Goal: Task Accomplishment & Management: Use online tool/utility

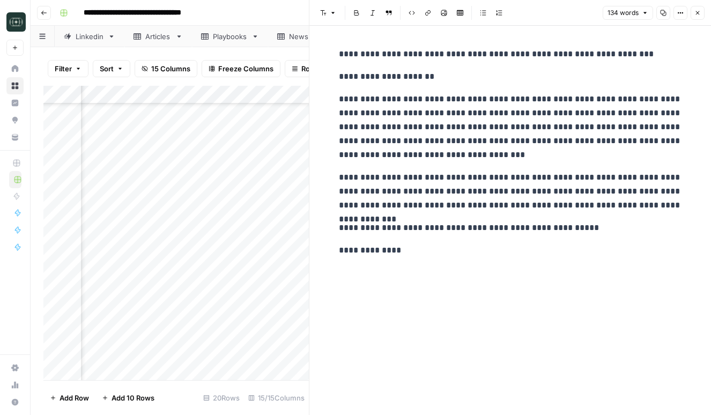
scroll to position [106, 372]
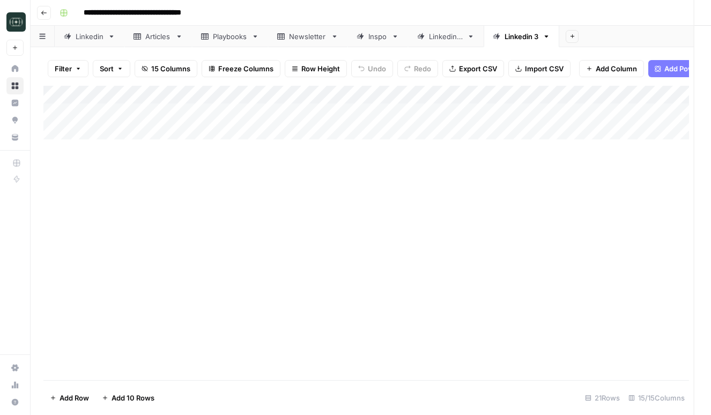
scroll to position [124, 223]
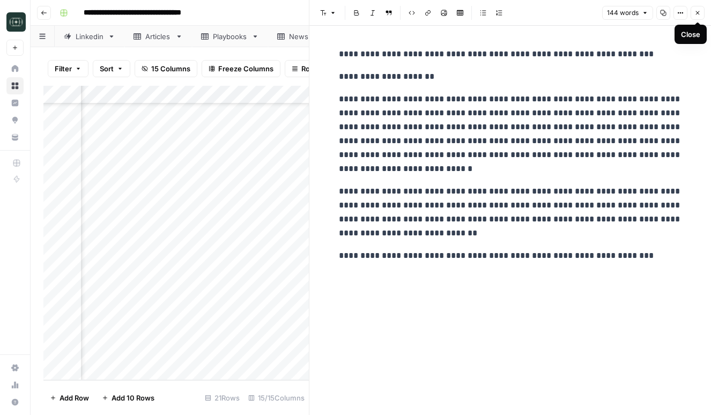
click at [698, 13] on icon "button" at bounding box center [698, 13] width 6 height 6
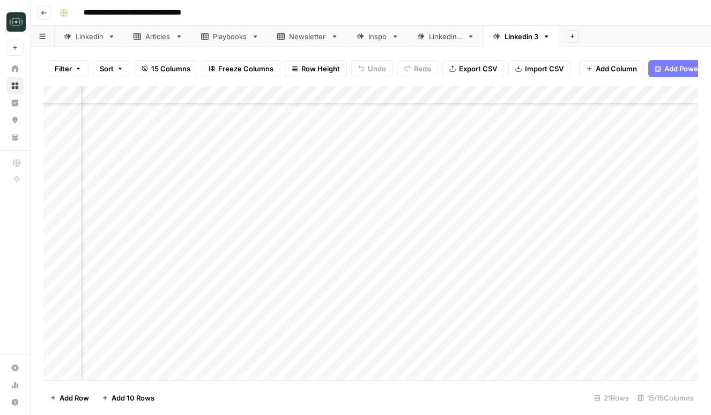
scroll to position [91, 155]
click at [621, 221] on div "Add Column" at bounding box center [370, 233] width 655 height 295
click at [628, 233] on div "Add Column" at bounding box center [370, 233] width 655 height 295
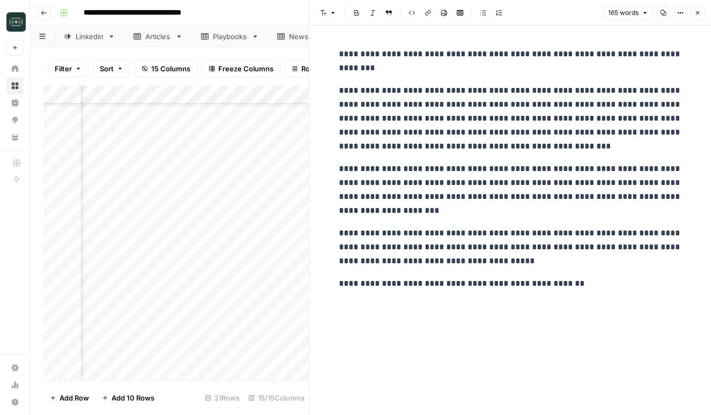
click at [678, 13] on icon "button" at bounding box center [681, 13] width 6 height 6
click at [702, 47] on div "**********" at bounding box center [511, 221] width 402 height 390
click at [269, 52] on div "Filter Sort 15 Columns Freeze Columns Row Height Undo Redo Export CSV Import CS…" at bounding box center [176, 69] width 266 height 34
click at [700, 15] on icon "button" at bounding box center [698, 13] width 6 height 6
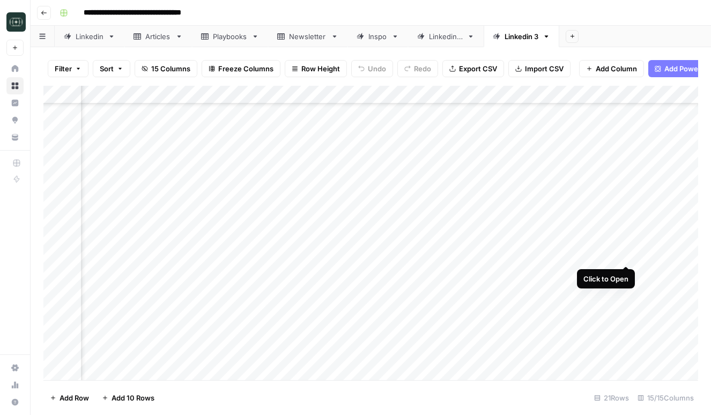
click at [624, 256] on div "Add Column" at bounding box center [370, 233] width 655 height 295
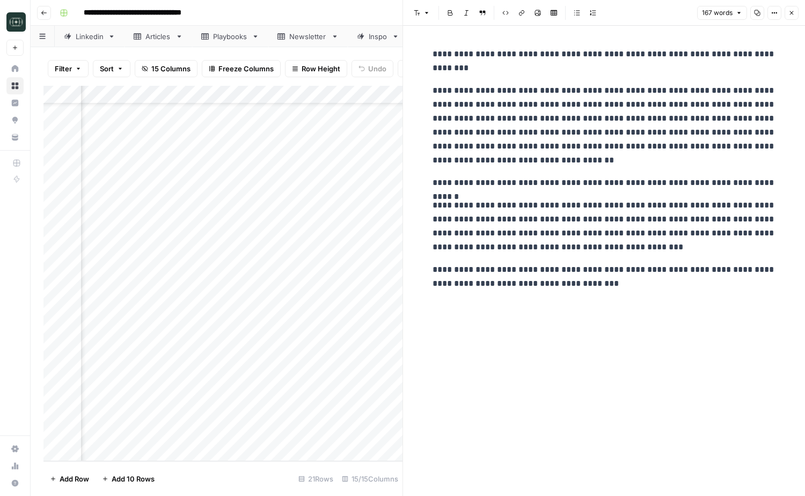
scroll to position [43, 331]
click at [711, 17] on button "Close" at bounding box center [791, 13] width 14 height 14
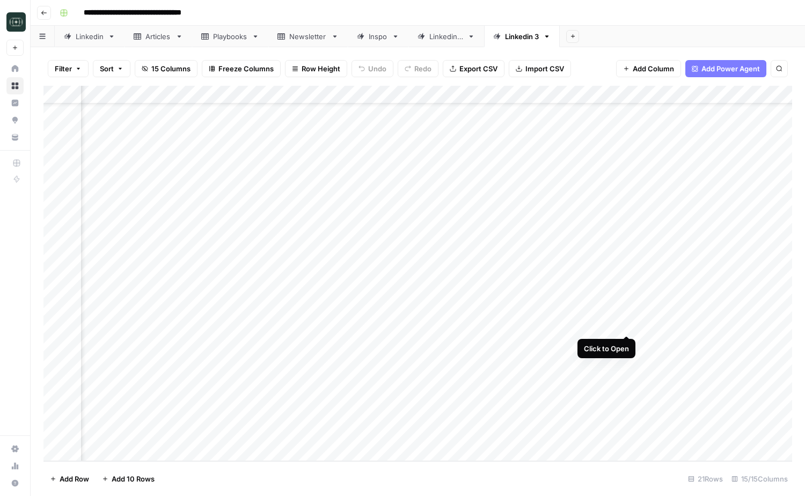
click at [624, 321] on div "Add Column" at bounding box center [417, 274] width 749 height 376
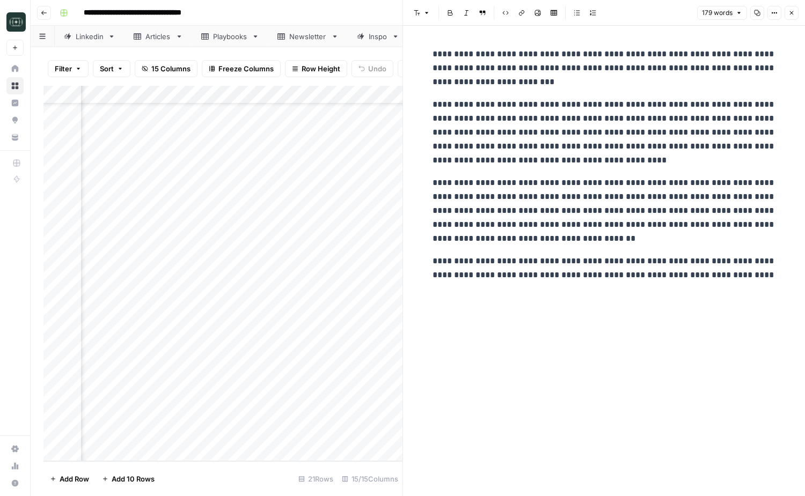
scroll to position [43, 491]
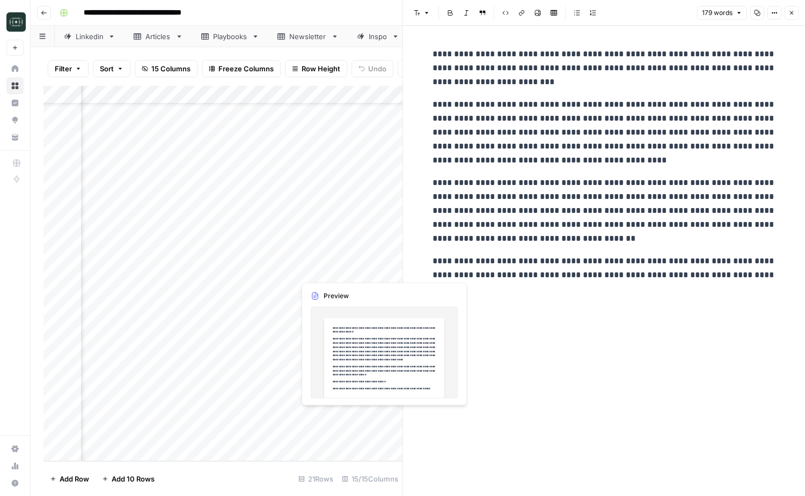
click at [342, 270] on div "Add Column" at bounding box center [222, 274] width 359 height 376
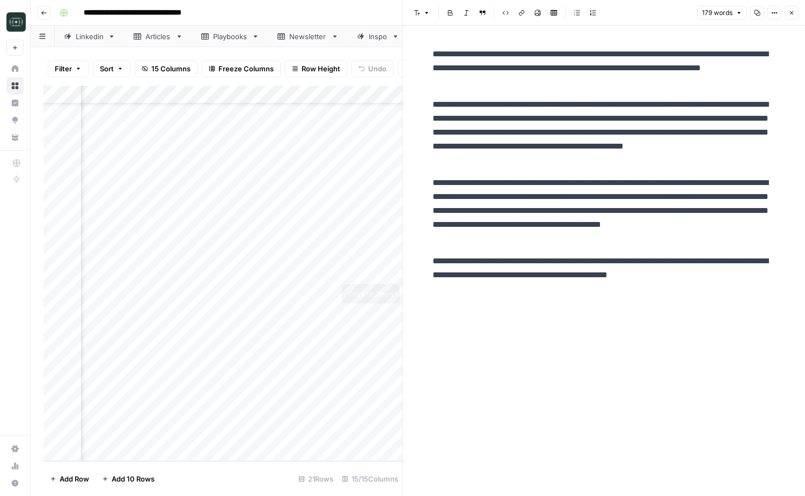
click at [392, 265] on div "Add Column" at bounding box center [222, 274] width 359 height 376
